Goal: Information Seeking & Learning: Learn about a topic

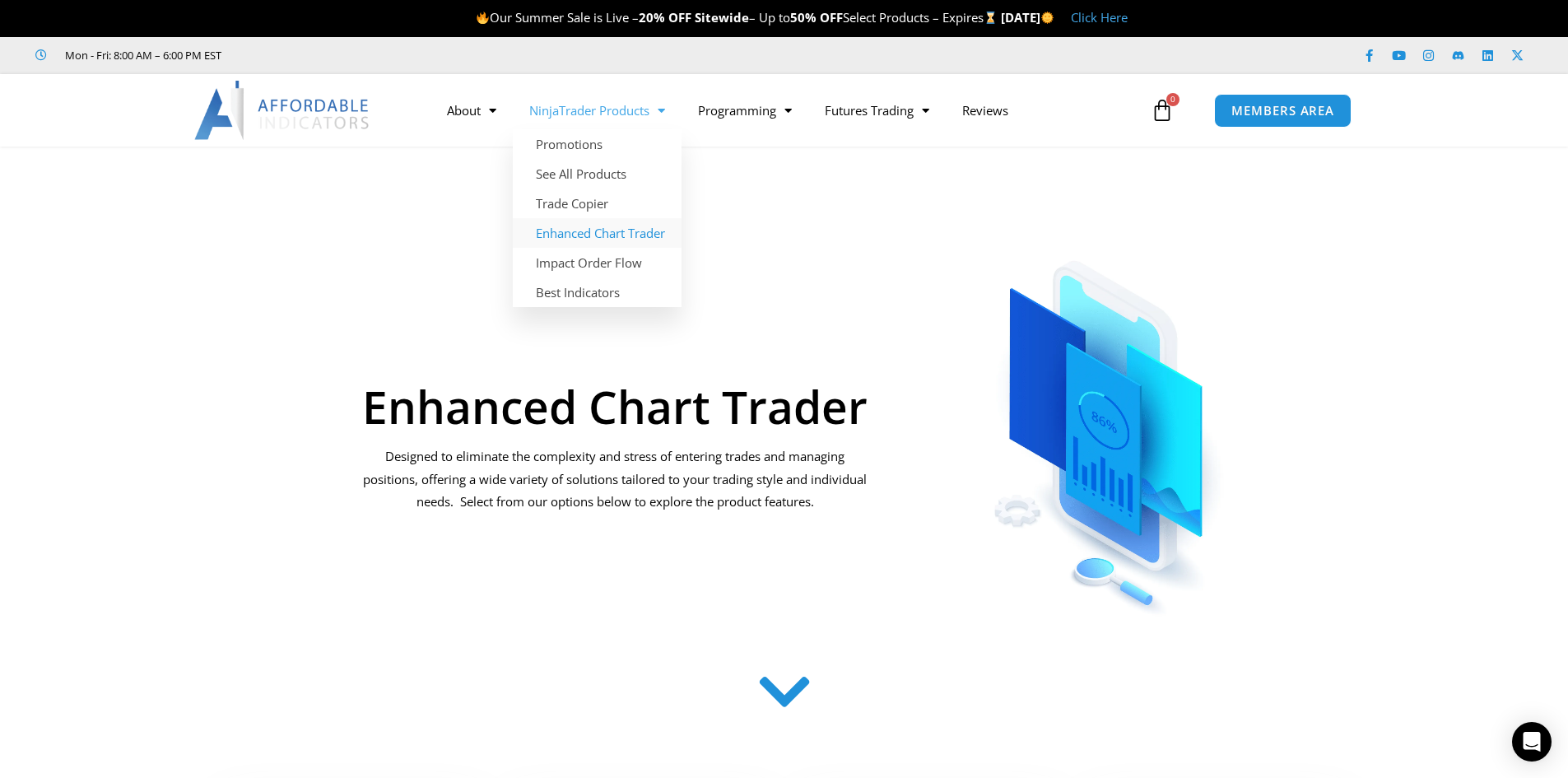
click at [573, 229] on link "Enhanced Chart Trader" at bounding box center [597, 233] width 169 height 30
click at [574, 174] on link "See All Products" at bounding box center [597, 174] width 169 height 30
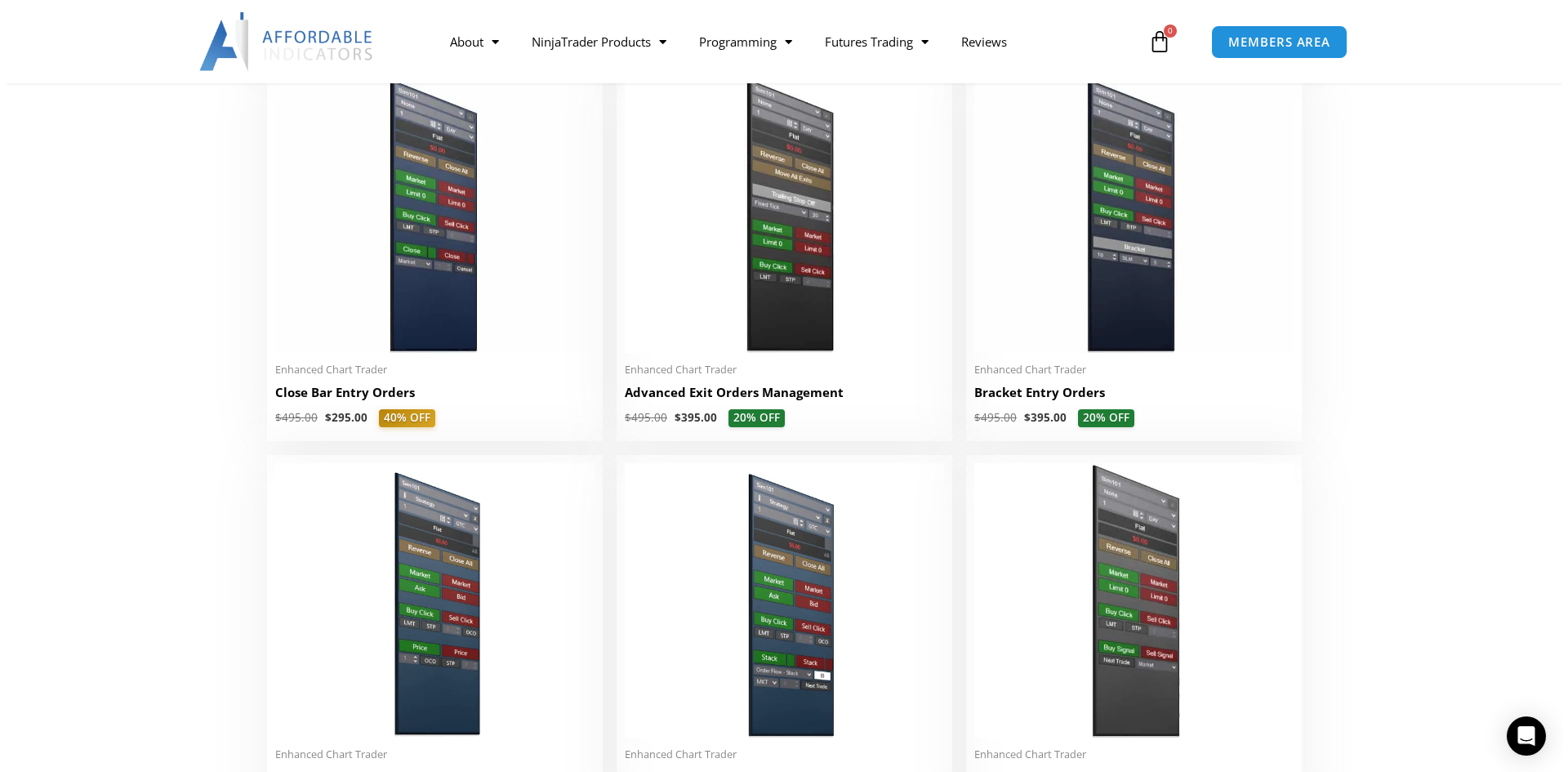
scroll to position [1389, 0]
